Goal: Navigation & Orientation: Go to known website

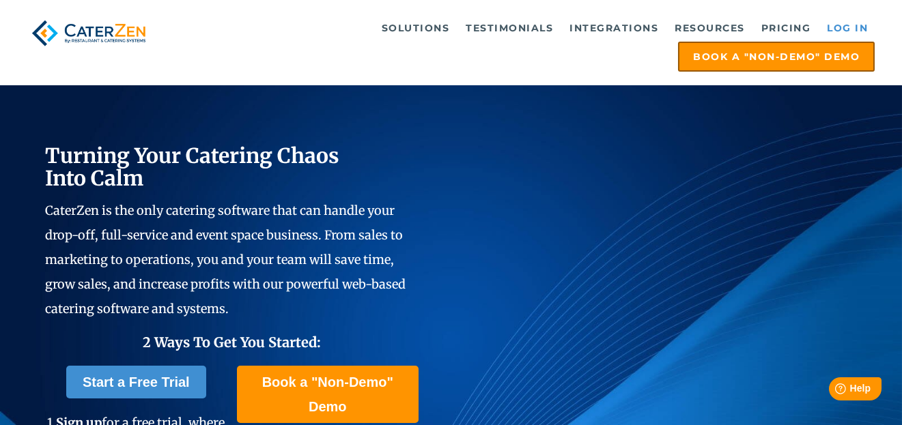
click at [846, 29] on link "Log in" at bounding box center [847, 27] width 55 height 27
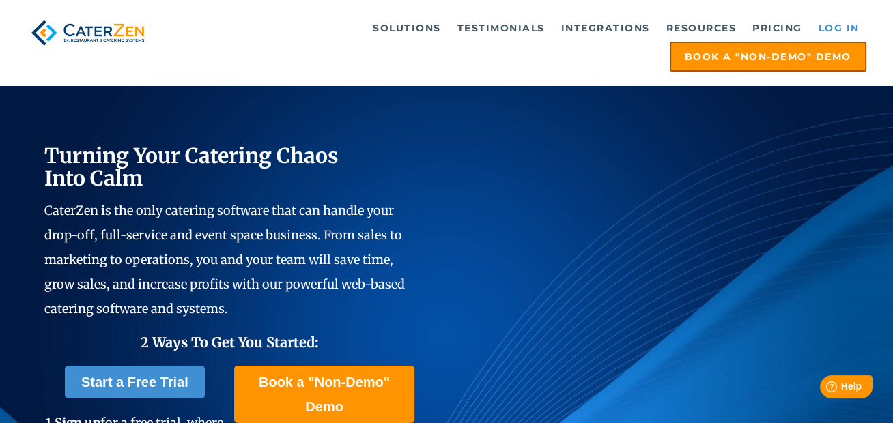
click at [846, 26] on link "Log in" at bounding box center [839, 27] width 55 height 27
